Goal: Task Accomplishment & Management: Use online tool/utility

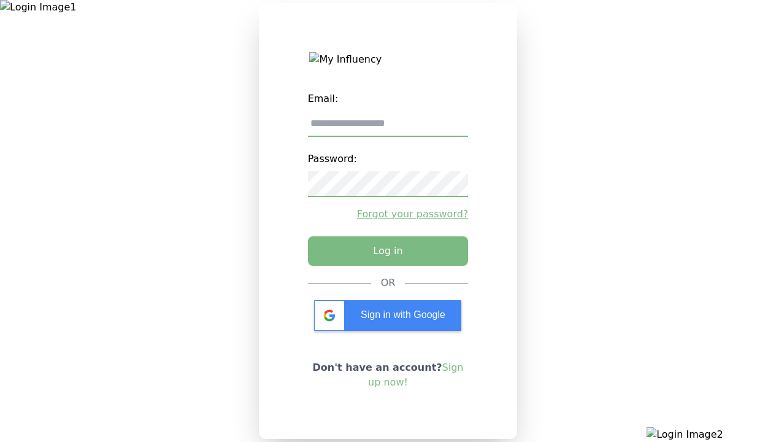
click at [388, 128] on input "email" at bounding box center [388, 124] width 161 height 26
type input "**********"
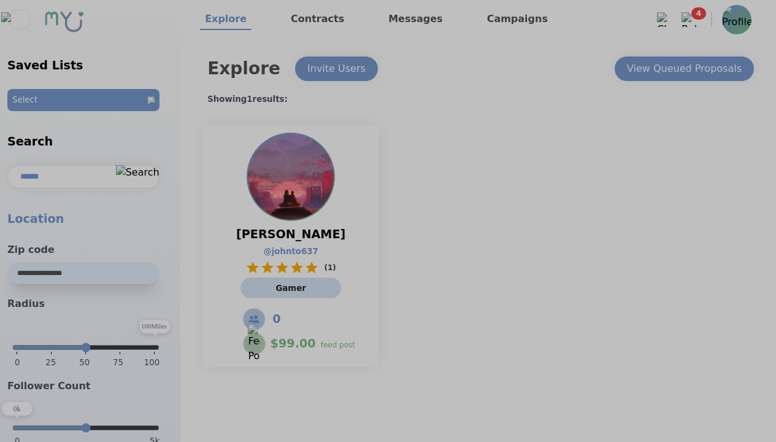
select select "*"
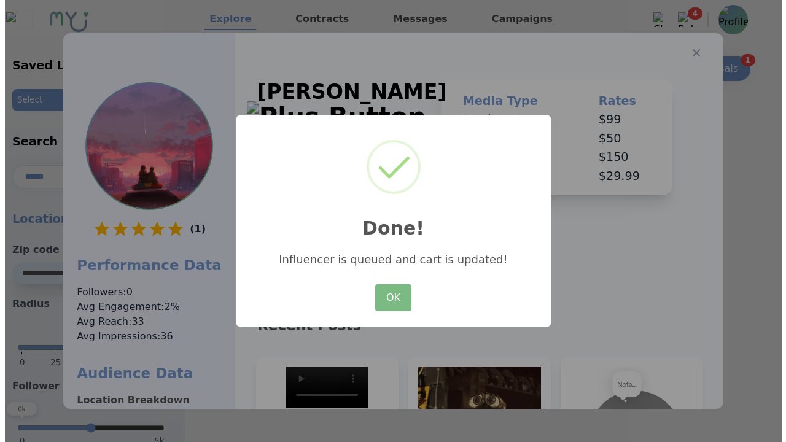
scroll to position [185, 0]
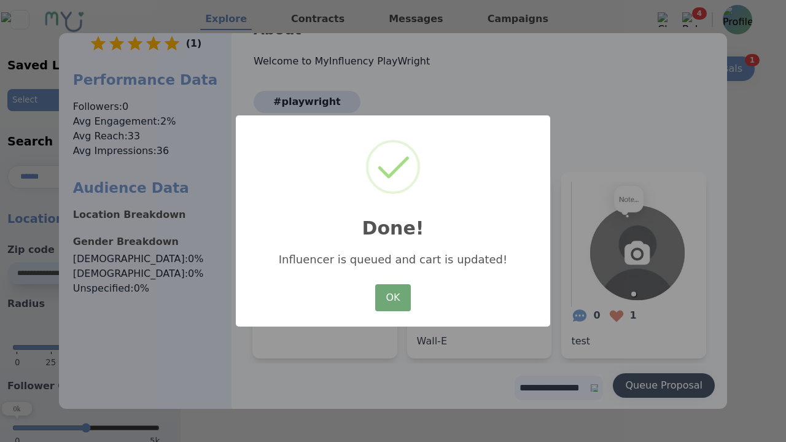
click at [393, 298] on button "OK" at bounding box center [393, 297] width 36 height 27
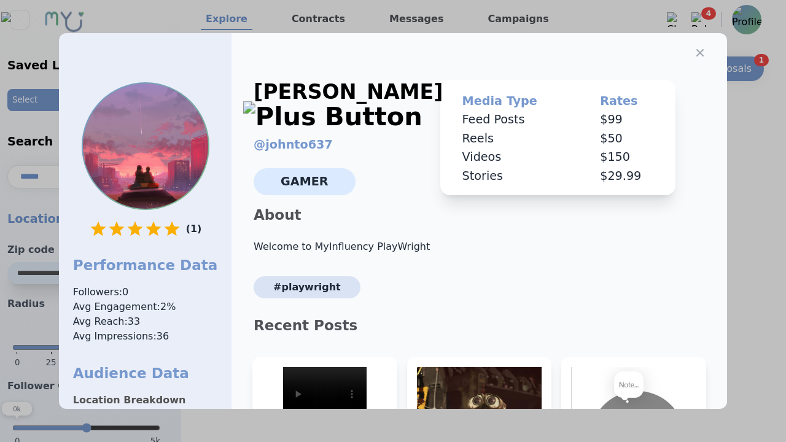
click at [696, 49] on icon "button" at bounding box center [699, 52] width 7 height 7
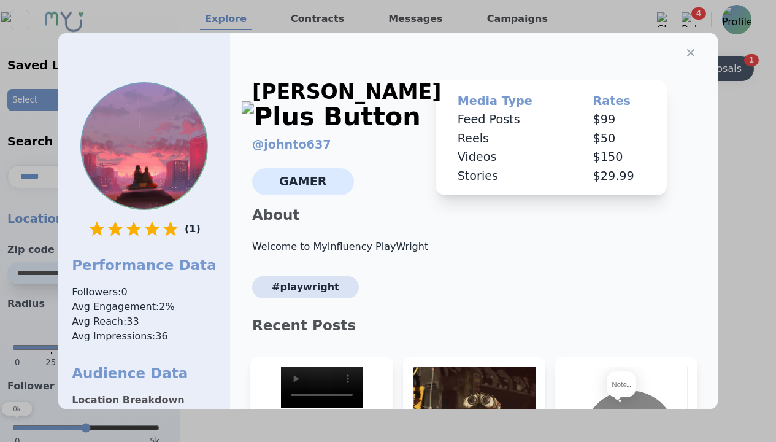
click at [684, 69] on div "View Queued Proposals" at bounding box center [684, 68] width 115 height 15
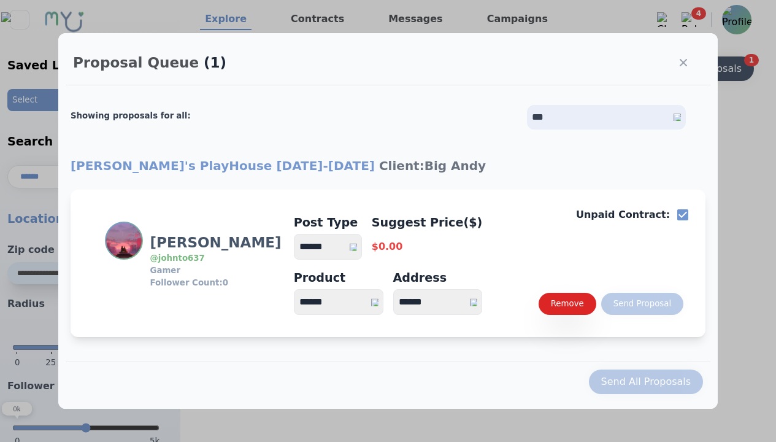
select select "*"
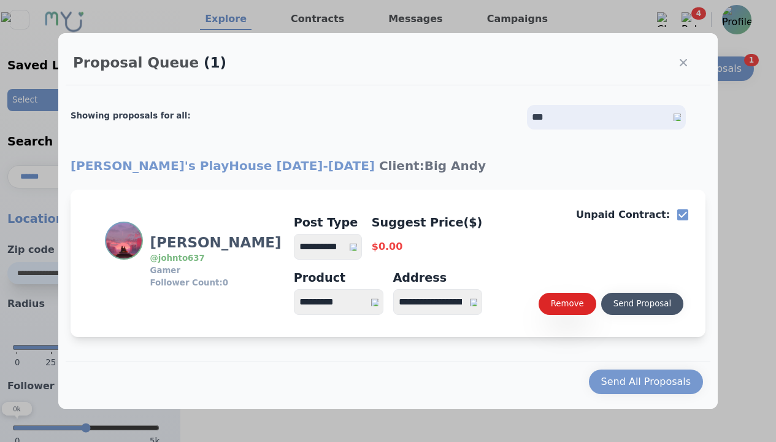
click at [334, 247] on select "**********" at bounding box center [328, 247] width 68 height 26
click at [642, 304] on div "Send Proposal" at bounding box center [643, 304] width 58 height 12
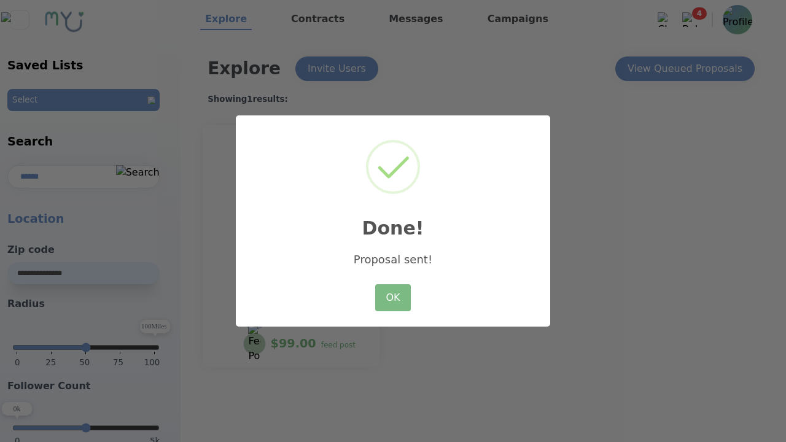
click at [393, 298] on button "OK" at bounding box center [393, 297] width 36 height 27
